Goal: Task Accomplishment & Management: Manage account settings

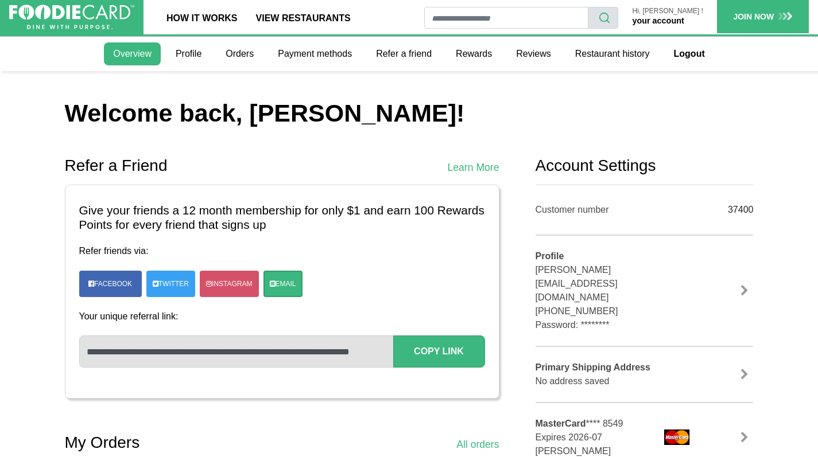
scroll to position [478, 0]
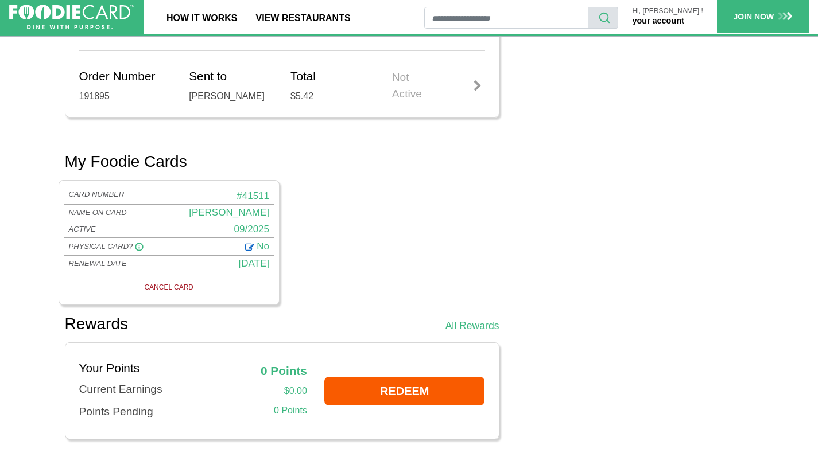
click at [184, 281] on link "CANCEL CARD" at bounding box center [169, 287] width 202 height 16
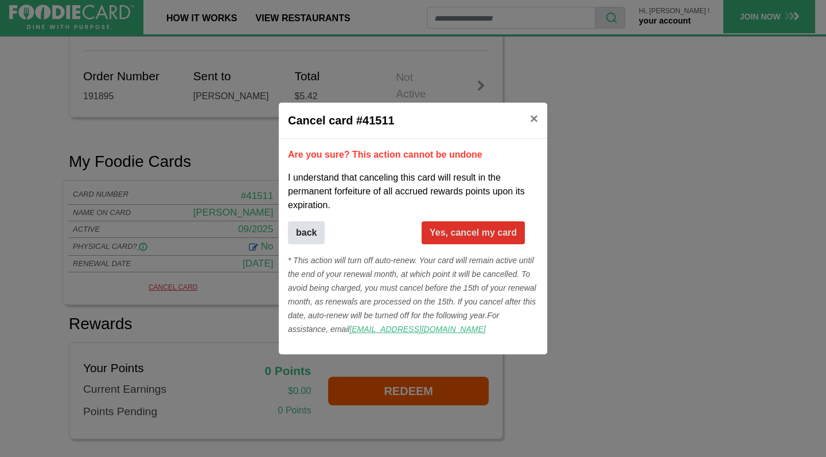
click at [459, 233] on button "Yes, cancel my card" at bounding box center [473, 233] width 103 height 23
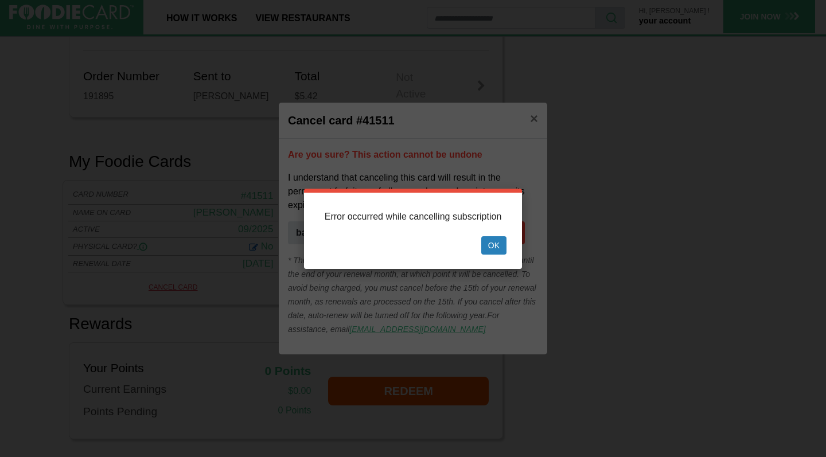
click at [491, 245] on button "Ok" at bounding box center [494, 245] width 25 height 18
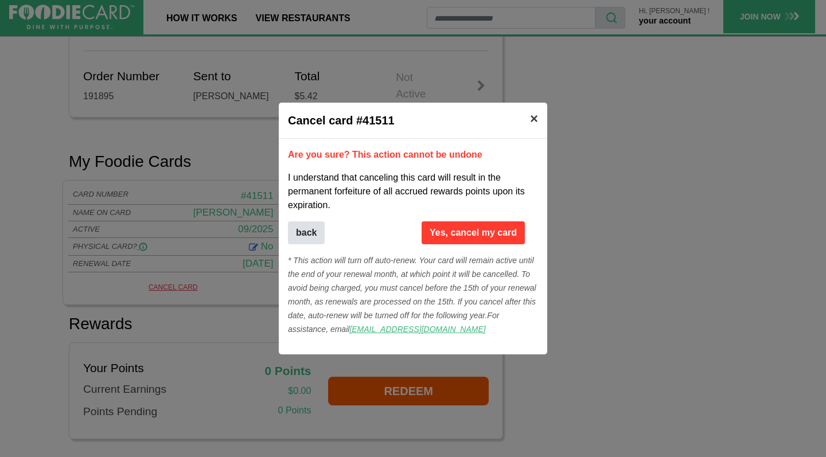
click at [535, 116] on span "×" at bounding box center [534, 118] width 8 height 15
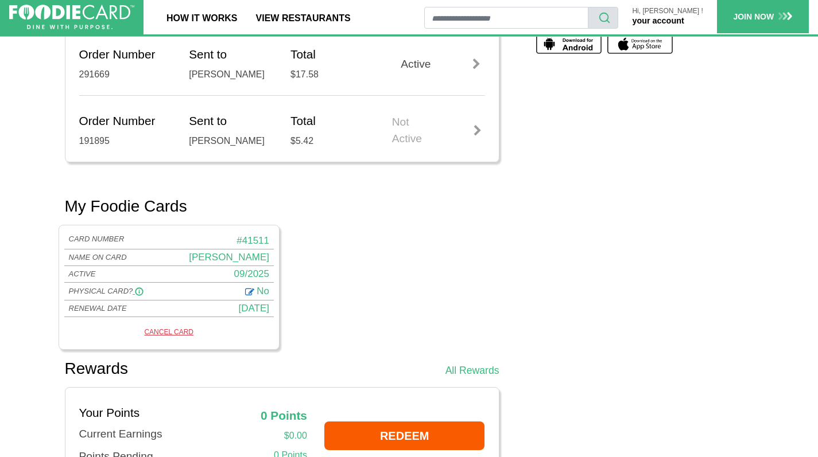
scroll to position [250, 0]
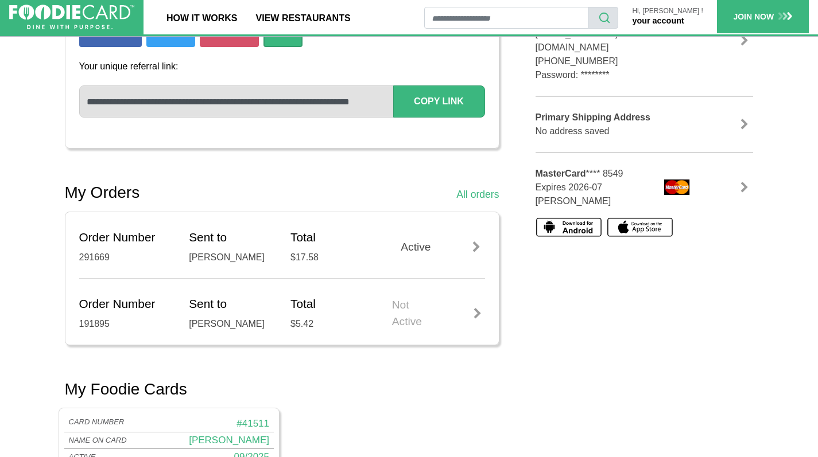
click at [686, 10] on p "Hi, [PERSON_NAME] !" at bounding box center [667, 10] width 71 height 7
click at [673, 18] on link "your account" at bounding box center [658, 20] width 52 height 9
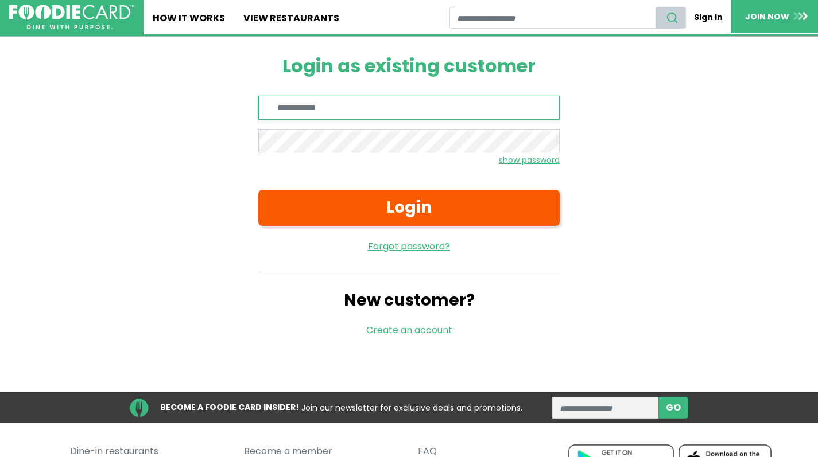
type input "**********"
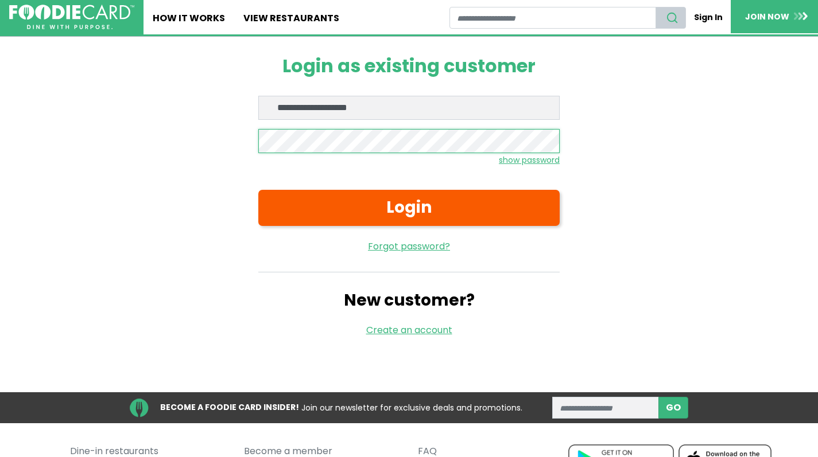
click at [409, 207] on button "Login" at bounding box center [408, 208] width 301 height 36
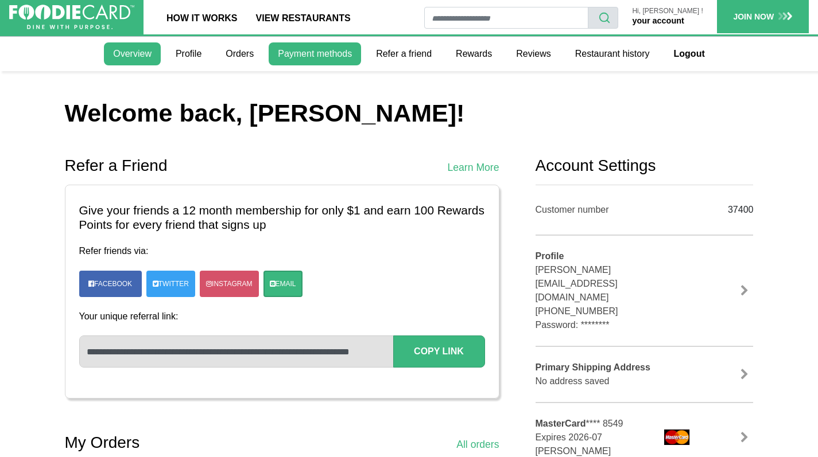
click at [291, 58] on link "Payment methods" at bounding box center [315, 53] width 92 height 23
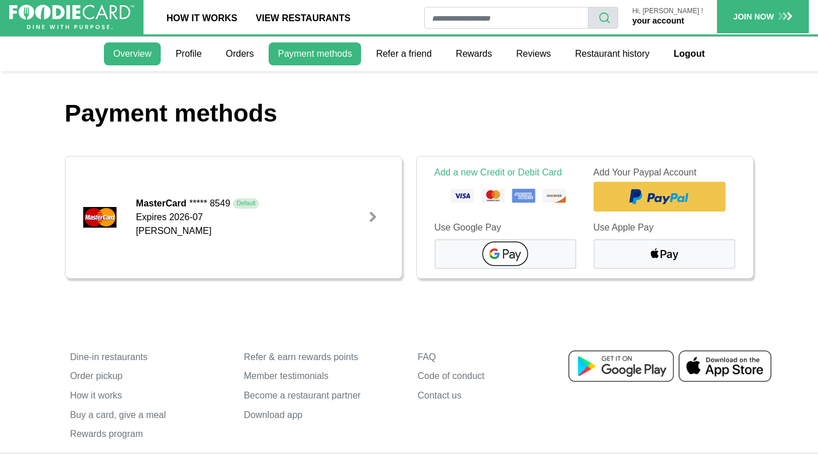
click at [143, 53] on link "Overview" at bounding box center [132, 53] width 57 height 23
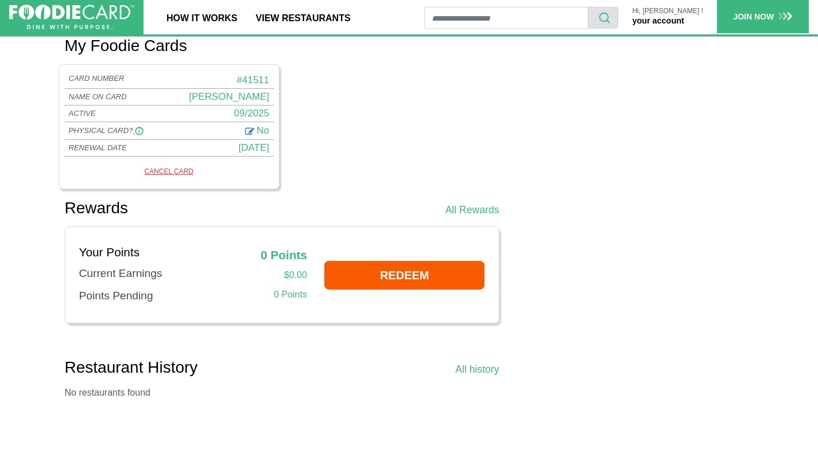
scroll to position [603, 0]
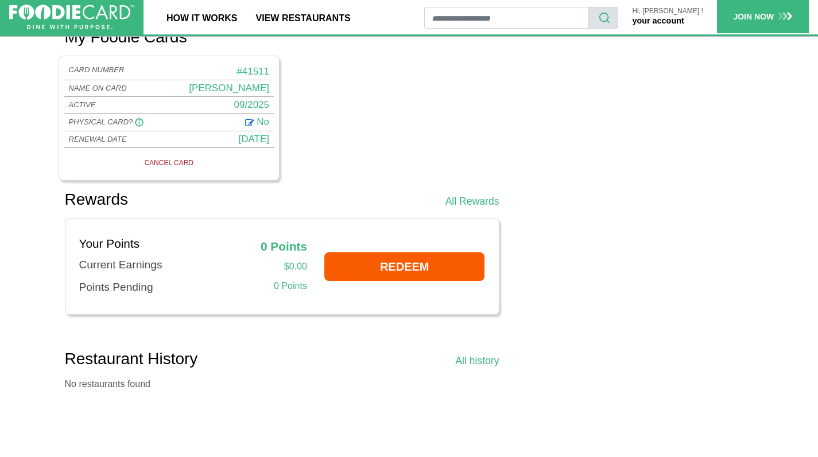
click at [175, 160] on link "CANCEL CARD" at bounding box center [169, 162] width 202 height 16
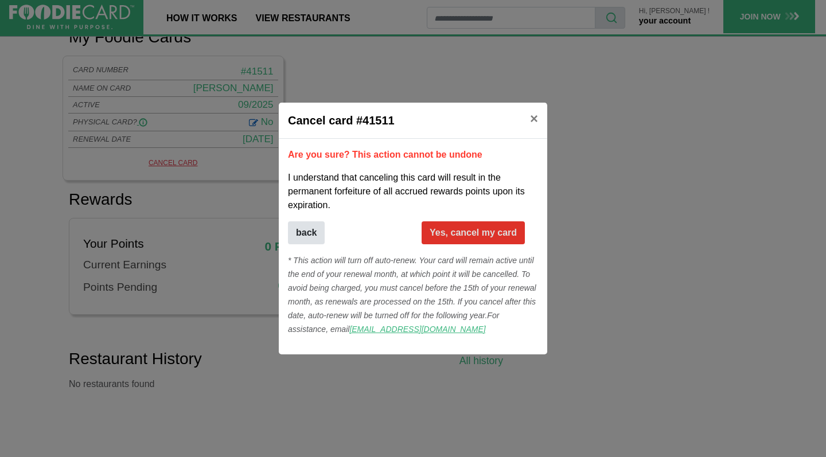
click at [456, 232] on button "Yes, cancel my card" at bounding box center [473, 233] width 103 height 23
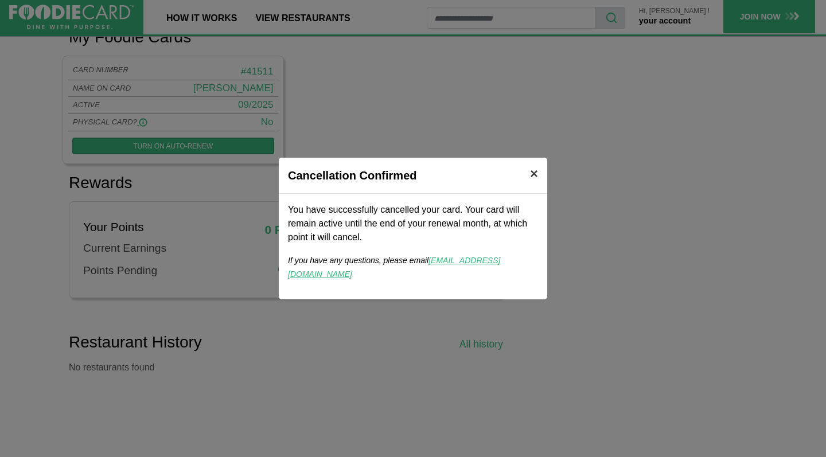
click at [535, 179] on span "×" at bounding box center [534, 173] width 8 height 15
